Goal: Find contact information: Find contact information

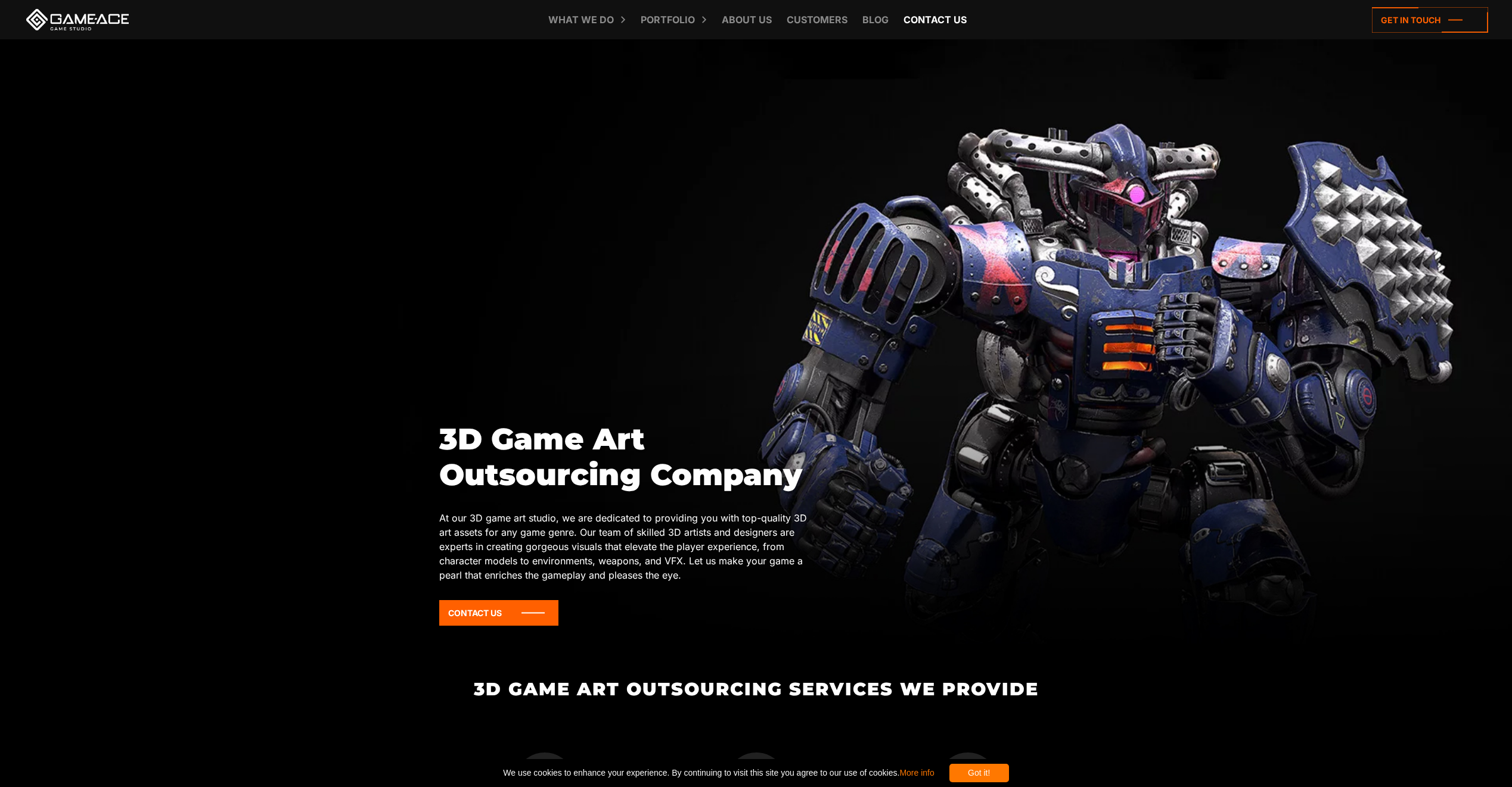
click at [935, 30] on link "Contact us" at bounding box center [935, 20] width 75 height 39
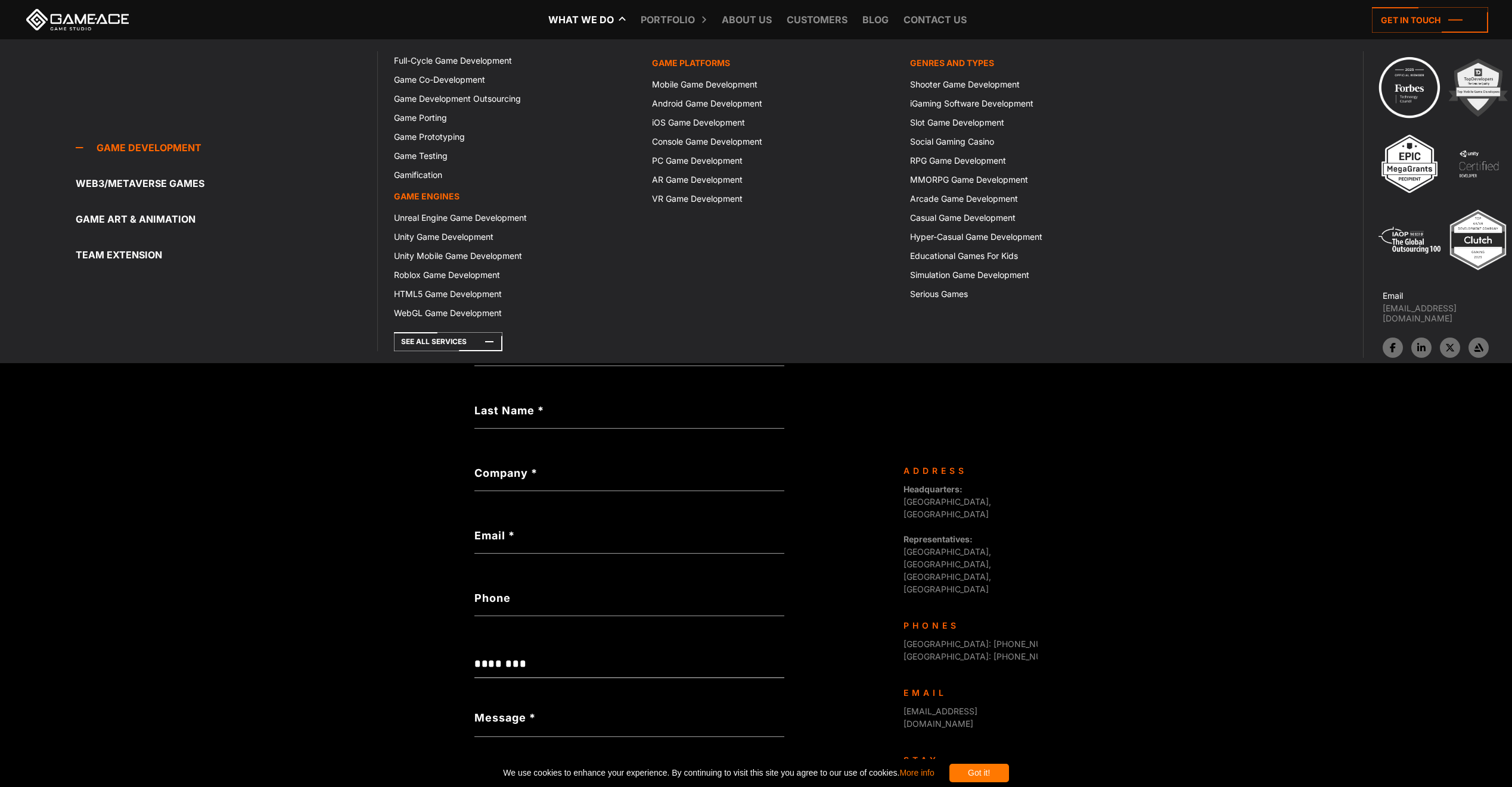
click at [555, 20] on icon at bounding box center [551, 20] width 29 height 39
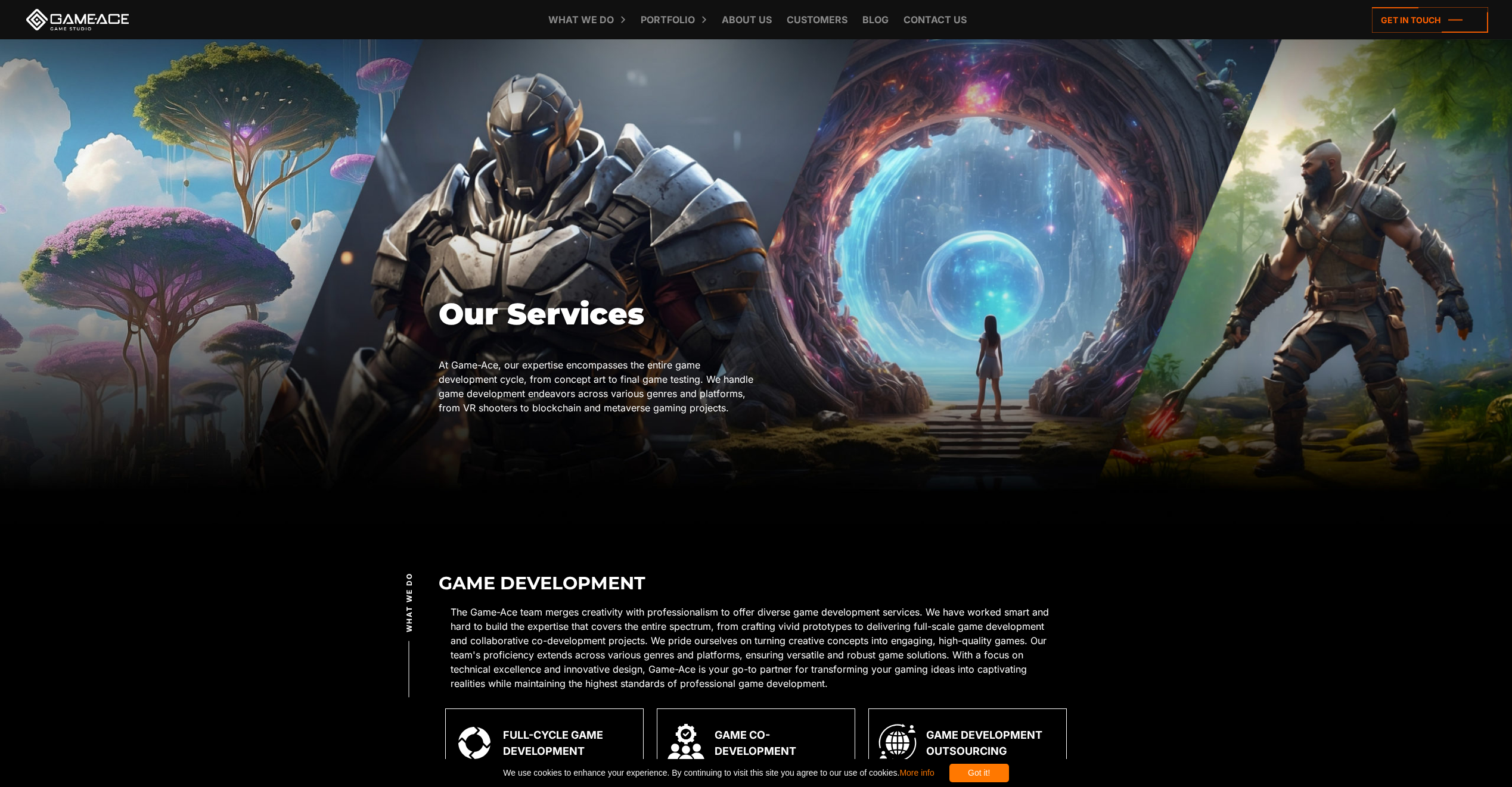
click at [95, 24] on link at bounding box center [77, 20] width 107 height 21
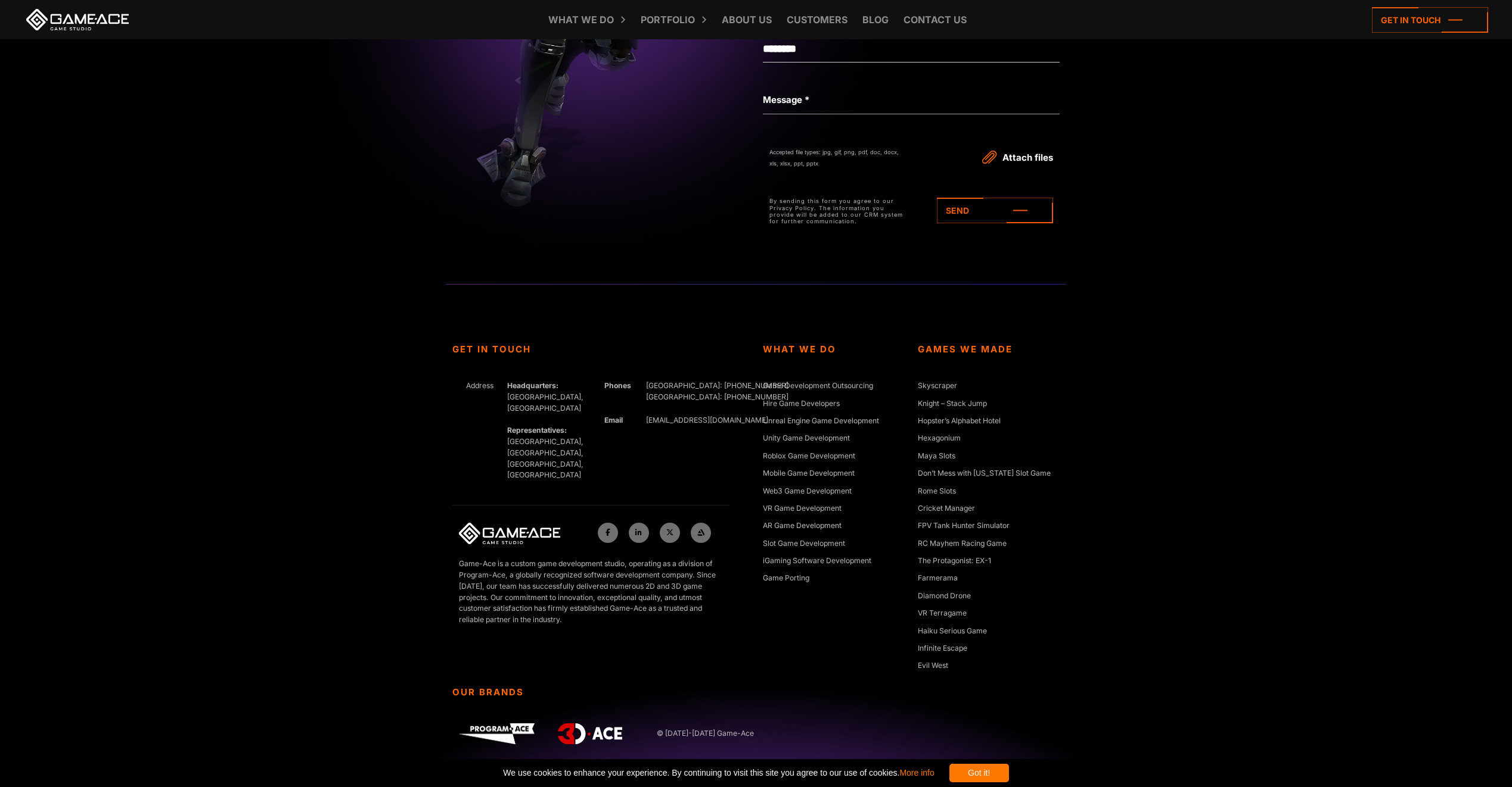
scroll to position [5456, 0]
